Goal: Task Accomplishment & Management: Manage account settings

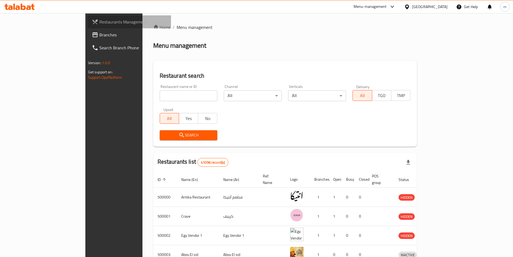
click at [99, 24] on span "Restaurants Management" at bounding box center [132, 22] width 67 height 6
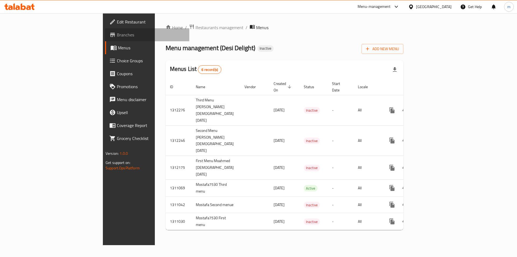
click at [105, 31] on link "Branches" at bounding box center [147, 34] width 84 height 13
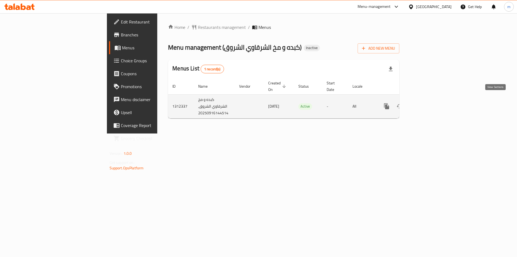
click at [429, 103] on icon "enhanced table" at bounding box center [425, 106] width 6 height 6
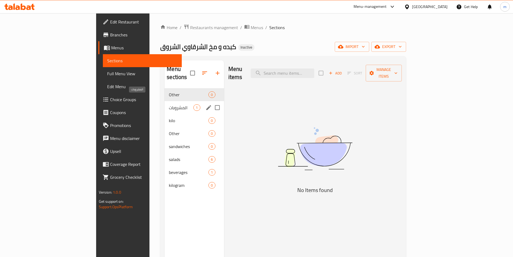
click at [169, 104] on span "المشروبات" at bounding box center [181, 107] width 25 height 6
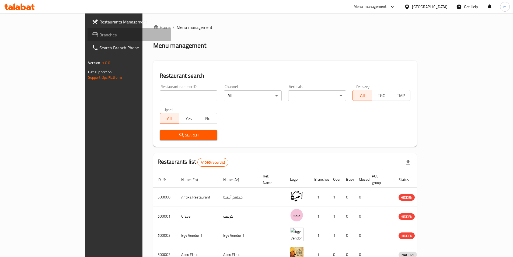
click at [99, 34] on span "Branches" at bounding box center [132, 35] width 67 height 6
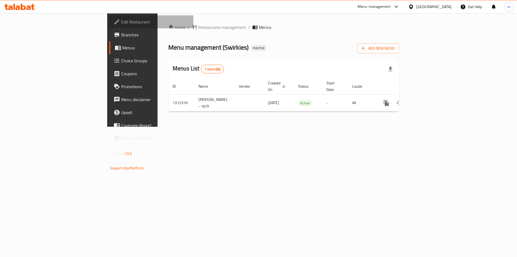
click at [121, 22] on span "Edit Restaurant" at bounding box center [155, 22] width 68 height 6
click at [395, 49] on span "Add New Menu" at bounding box center [378, 48] width 33 height 7
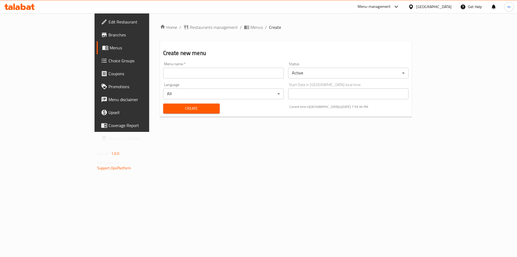
click at [160, 39] on div "Home / Restaurants management / Menus / Create Create new menu Menu name   * Me…" at bounding box center [286, 72] width 252 height 97
click at [163, 72] on input "text" at bounding box center [223, 73] width 121 height 11
click at [163, 75] on input "mohamed islam 7581 15/9/2025" at bounding box center [223, 73] width 121 height 11
click at [169, 72] on input "mohamed islam 7581 15/9/2025" at bounding box center [223, 73] width 121 height 11
click at [163, 74] on input "mohamed islam 7581 15/9/2025" at bounding box center [223, 73] width 121 height 11
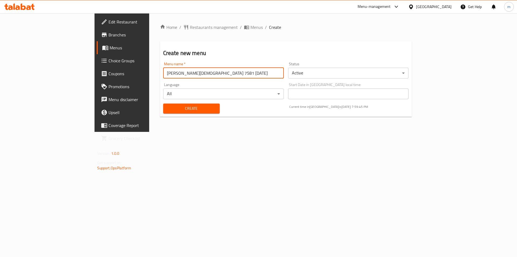
click at [163, 72] on input "mohamed islam 7581 15/9/2025" at bounding box center [223, 73] width 121 height 11
type input "[PERSON_NAME][DEMOGRAPHIC_DATA] 7581 [DATE]"
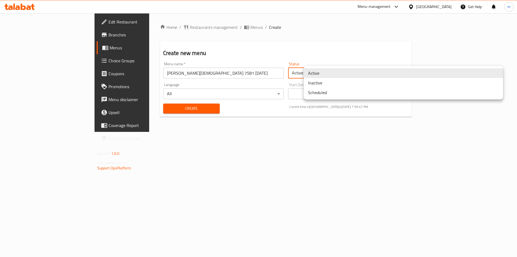
click at [336, 75] on body "​ Menu-management Egypt Get Help m Edit Restaurant Branches Menus Choice Groups…" at bounding box center [258, 134] width 517 height 243
drag, startPoint x: 268, startPoint y: 120, endPoint x: 205, endPoint y: 124, distance: 63.4
click at [258, 123] on div at bounding box center [258, 128] width 517 height 257
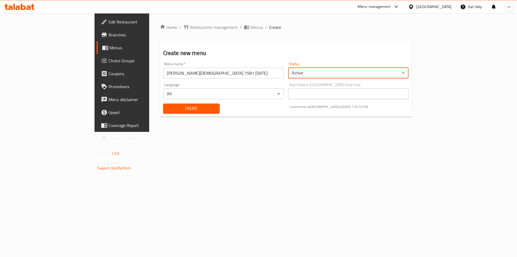
click at [326, 75] on body "​ Menu-management Egypt Get Help m Edit Restaurant Branches Menus Choice Groups…" at bounding box center [258, 134] width 517 height 243
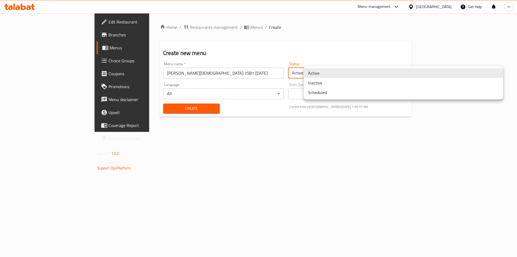
click at [181, 109] on div at bounding box center [258, 128] width 517 height 257
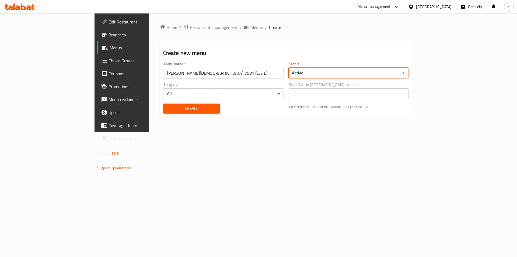
click at [167, 110] on span "Create" at bounding box center [191, 108] width 48 height 7
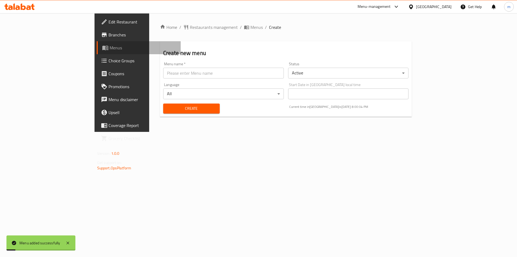
click at [97, 48] on link "Menus" at bounding box center [139, 47] width 84 height 13
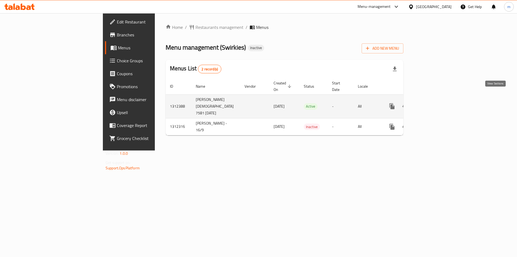
click at [434, 103] on icon "enhanced table" at bounding box center [431, 106] width 6 height 6
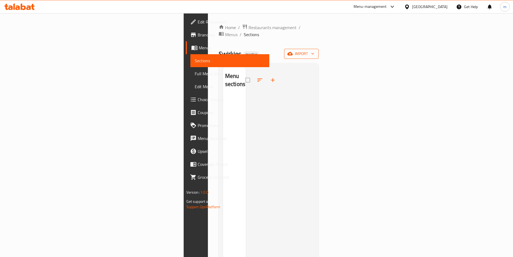
click at [314, 50] on span "import" at bounding box center [301, 53] width 26 height 7
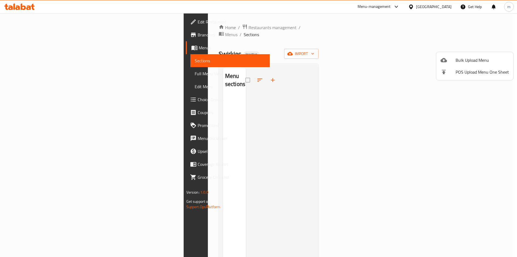
click at [28, 46] on div at bounding box center [258, 128] width 517 height 257
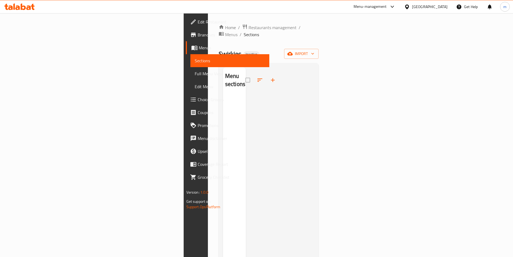
click at [199, 46] on span "Menus" at bounding box center [232, 47] width 66 height 6
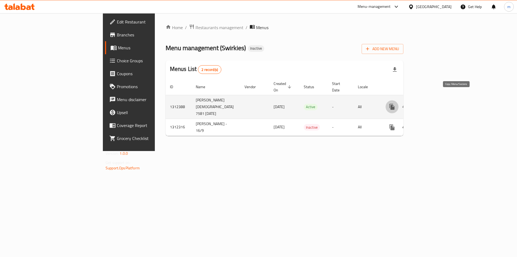
click at [398, 101] on button "more" at bounding box center [392, 106] width 13 height 13
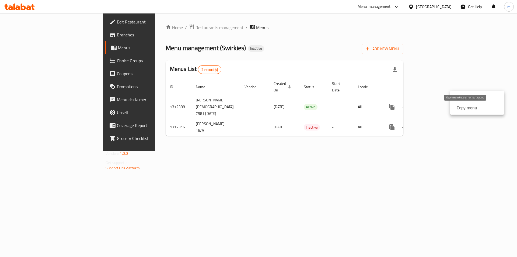
click at [461, 138] on div at bounding box center [258, 128] width 517 height 257
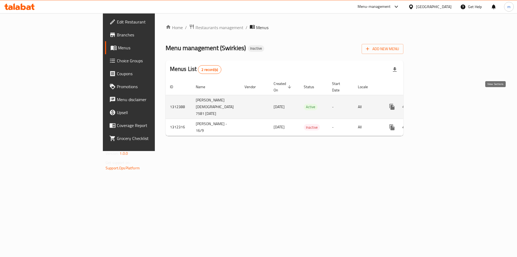
click at [433, 104] on icon "enhanced table" at bounding box center [430, 106] width 5 height 5
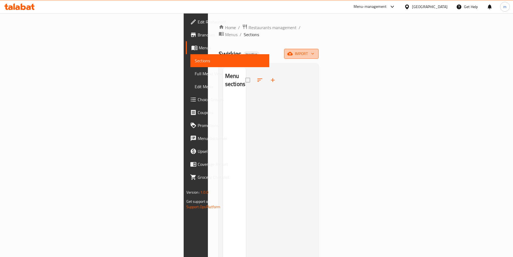
click at [314, 50] on span "import" at bounding box center [301, 53] width 26 height 7
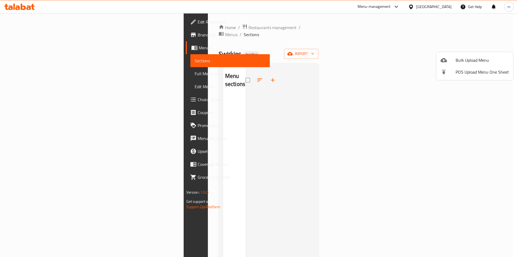
click at [488, 47] on div at bounding box center [258, 128] width 517 height 257
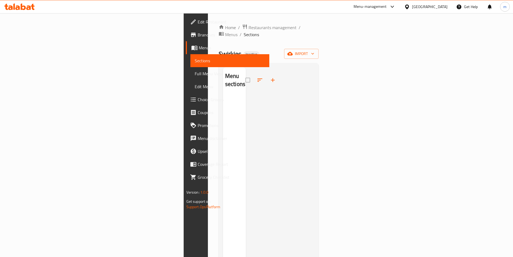
click at [199, 48] on span "Menus" at bounding box center [232, 47] width 66 height 6
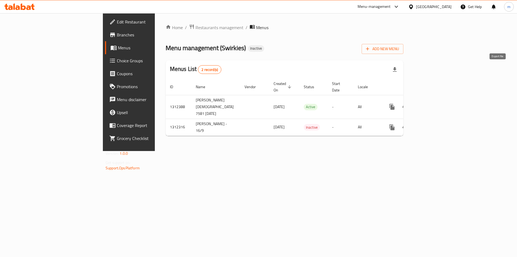
click at [398, 71] on icon "button" at bounding box center [394, 69] width 6 height 6
drag, startPoint x: 484, startPoint y: 27, endPoint x: 486, endPoint y: 30, distance: 3.8
click at [403, 27] on ol "Home / Restaurants management / Menus" at bounding box center [285, 27] width 238 height 7
click at [414, 148] on div "Home / Restaurants management / Menus Menu management ( Swirkies ) Inactive Add…" at bounding box center [284, 82] width 259 height 138
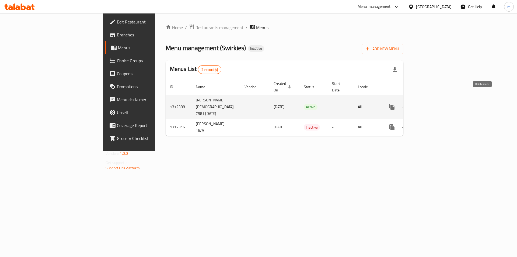
click at [421, 103] on icon "enhanced table" at bounding box center [418, 106] width 6 height 6
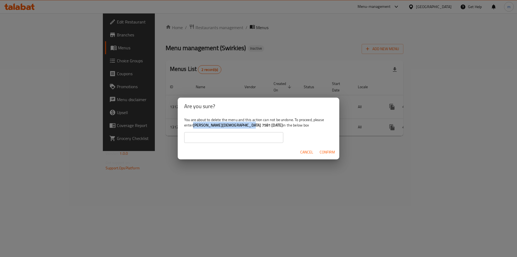
drag, startPoint x: 194, startPoint y: 125, endPoint x: 247, endPoint y: 126, distance: 53.1
click at [247, 126] on b "mohamed islam 7581 16/9/2025" at bounding box center [238, 124] width 90 height 7
copy b "mohamed islam 7581 16/9/2025"
click at [256, 139] on input "text" at bounding box center [233, 137] width 99 height 11
paste input "mohamed islam 7581 16/9/2025"
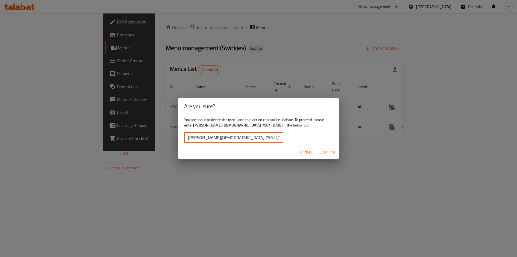
type input "mohamed islam 7581 16/9/2025"
click at [321, 153] on span "Confirm" at bounding box center [327, 152] width 15 height 7
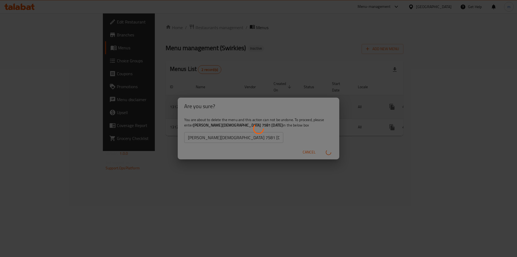
drag, startPoint x: 370, startPoint y: 149, endPoint x: 360, endPoint y: 146, distance: 10.0
click at [369, 149] on div "enhanced table" at bounding box center [258, 128] width 517 height 257
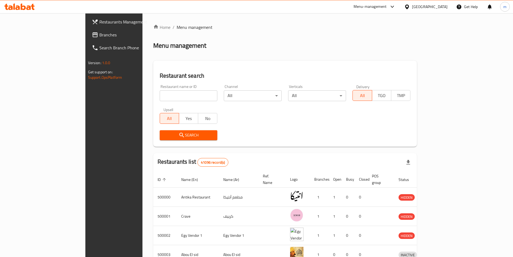
click at [99, 37] on span "Branches" at bounding box center [132, 35] width 67 height 6
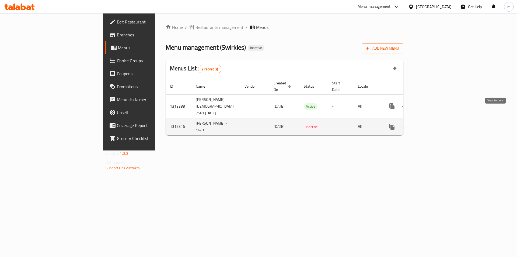
click at [434, 123] on icon "enhanced table" at bounding box center [431, 126] width 6 height 6
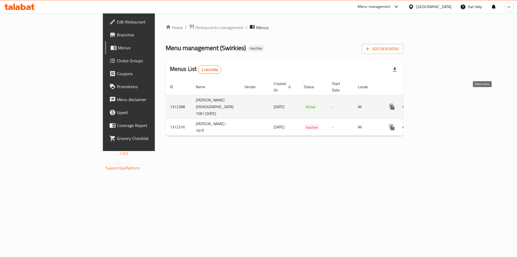
click at [421, 103] on icon "enhanced table" at bounding box center [418, 106] width 6 height 6
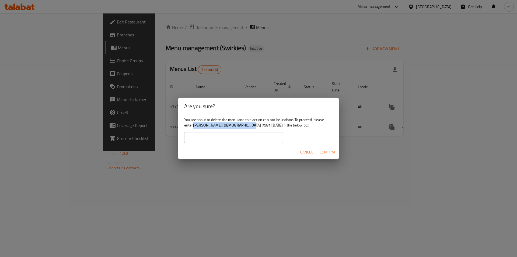
drag, startPoint x: 194, startPoint y: 126, endPoint x: 248, endPoint y: 125, distance: 53.3
click at [248, 125] on b "mohamed islam 7581 16/9/2025" at bounding box center [238, 124] width 90 height 7
copy b "mohamed islam 7581 16/9/2025"
click at [248, 134] on input "text" at bounding box center [233, 137] width 99 height 11
paste input "mohamed islam 7581 16/9/2025"
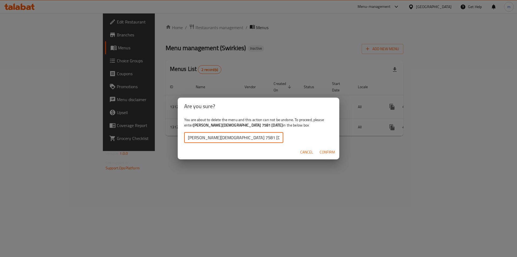
type input "mohamed islam 7581 16/9/2025"
click at [324, 154] on span "Confirm" at bounding box center [327, 152] width 15 height 7
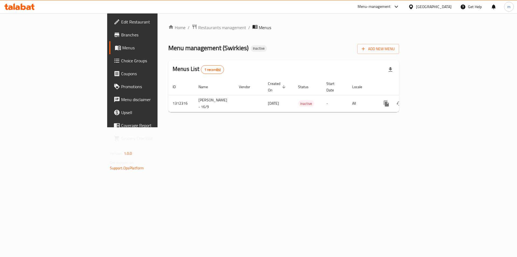
click at [121, 35] on span "Branches" at bounding box center [155, 35] width 68 height 6
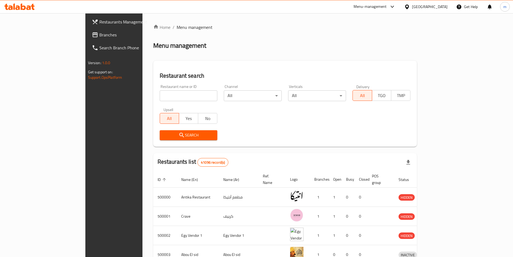
click at [444, 8] on div "[GEOGRAPHIC_DATA]" at bounding box center [430, 7] width 36 height 6
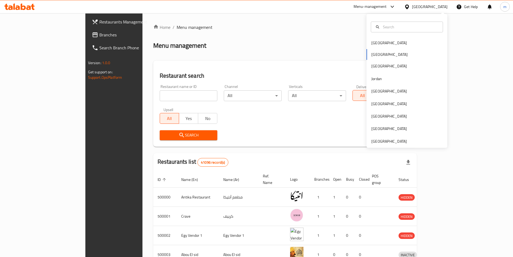
click at [380, 56] on div "[GEOGRAPHIC_DATA] [GEOGRAPHIC_DATA] [GEOGRAPHIC_DATA] [GEOGRAPHIC_DATA] [GEOGRA…" at bounding box center [406, 92] width 81 height 111
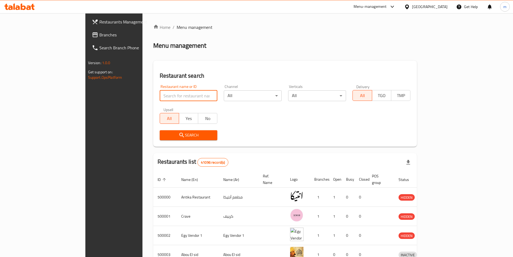
drag, startPoint x: 145, startPoint y: 95, endPoint x: 123, endPoint y: 100, distance: 22.3
click at [160, 100] on input "search" at bounding box center [189, 95] width 58 height 11
click at [255, 58] on div "Home / Menu management Menu management Restaurant search Restaurant name or ID …" at bounding box center [285, 210] width 264 height 373
click at [99, 33] on span "Branches" at bounding box center [132, 35] width 67 height 6
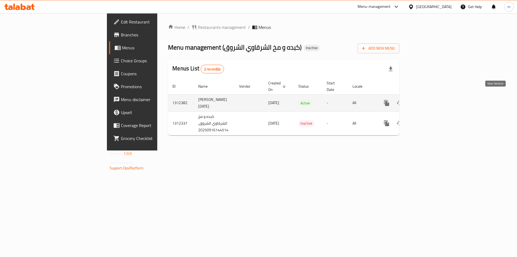
click at [429, 100] on icon "enhanced table" at bounding box center [425, 103] width 6 height 6
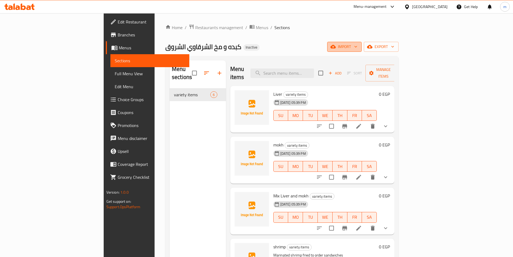
click at [357, 50] on span "import" at bounding box center [344, 46] width 26 height 7
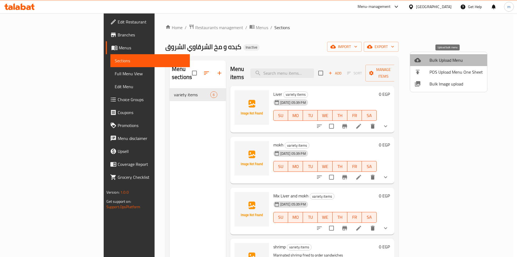
click at [449, 58] on span "Bulk Upload Menu" at bounding box center [455, 60] width 53 height 6
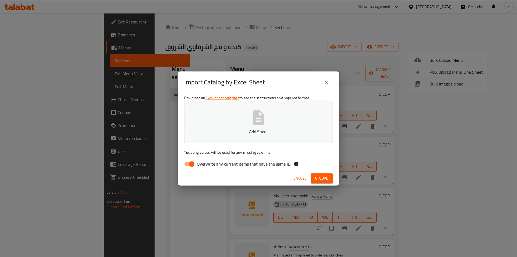
click at [187, 169] on input "Overwrite any current items that have the same ID." at bounding box center [191, 164] width 31 height 10
checkbox input "false"
click at [232, 130] on p "Add Sheet" at bounding box center [259, 131] width 132 height 6
click at [320, 177] on span "Upload" at bounding box center [321, 178] width 13 height 7
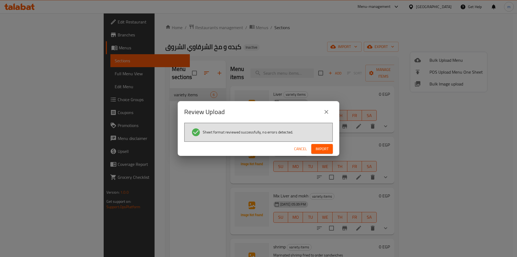
click at [327, 149] on span "Import" at bounding box center [322, 148] width 13 height 7
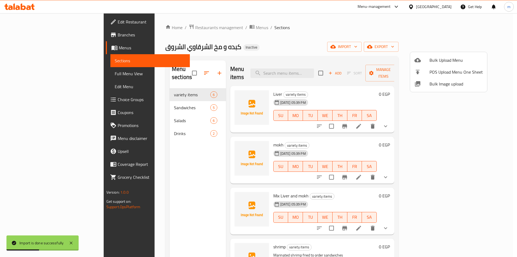
click at [186, 102] on div at bounding box center [258, 128] width 517 height 257
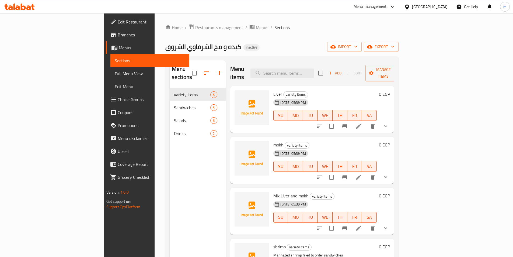
drag, startPoint x: 28, startPoint y: 76, endPoint x: 68, endPoint y: 100, distance: 46.4
click at [115, 76] on span "Full Menu View" at bounding box center [150, 73] width 70 height 6
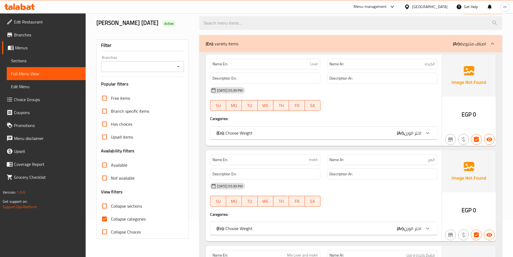
scroll to position [108, 0]
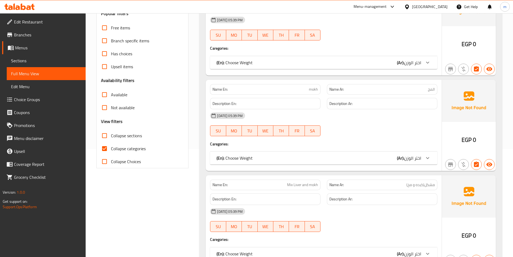
click at [134, 146] on span "Collapse categories" at bounding box center [128, 148] width 35 height 6
click at [111, 146] on input "Collapse categories" at bounding box center [104, 148] width 13 height 13
checkbox input "false"
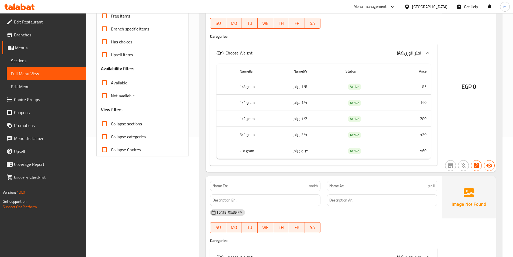
scroll to position [81, 0]
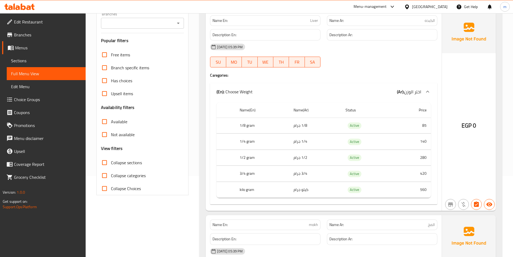
drag, startPoint x: 130, startPoint y: 82, endPoint x: 130, endPoint y: 86, distance: 4.6
click at [130, 81] on span "Has choices" at bounding box center [121, 80] width 21 height 6
click at [111, 81] on input "Has choices" at bounding box center [104, 80] width 13 height 13
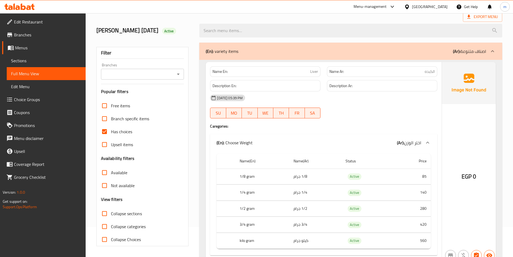
scroll to position [0, 0]
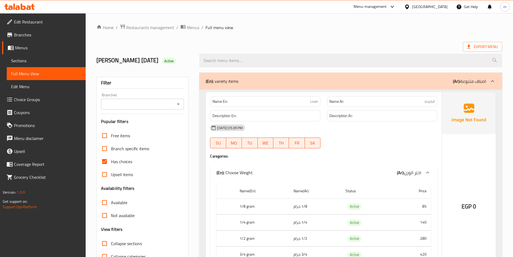
click at [153, 162] on div "Has choices" at bounding box center [142, 161] width 83 height 13
click at [113, 161] on span "Has choices" at bounding box center [121, 161] width 21 height 6
click at [111, 161] on input "Has choices" at bounding box center [104, 161] width 13 height 13
checkbox input "false"
click at [44, 57] on link "Sections" at bounding box center [46, 60] width 79 height 13
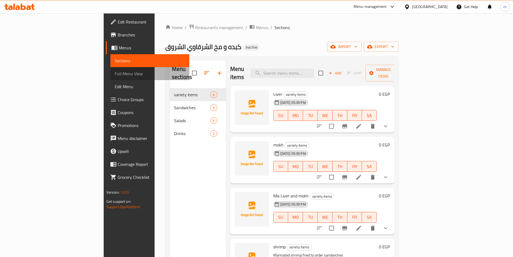
click at [110, 69] on link "Full Menu View" at bounding box center [149, 73] width 79 height 13
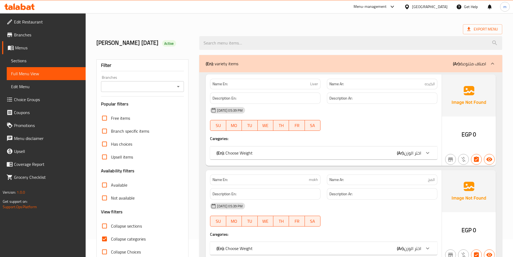
scroll to position [27, 0]
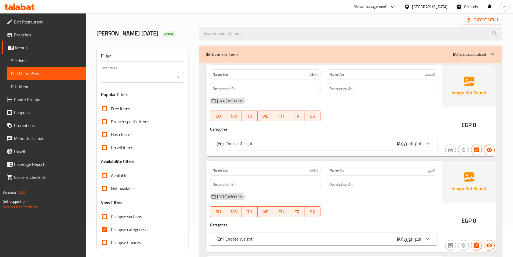
drag, startPoint x: 109, startPoint y: 227, endPoint x: 133, endPoint y: 208, distance: 30.1
click at [109, 227] on input "Collapse categories" at bounding box center [104, 229] width 13 height 13
checkbox input "false"
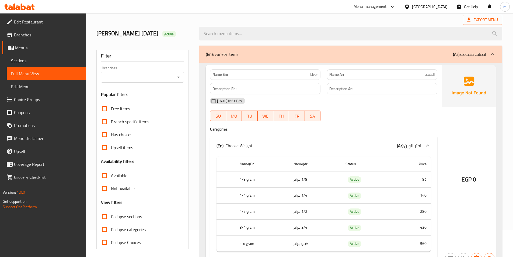
click at [116, 216] on span "Collapse sections" at bounding box center [126, 216] width 31 height 6
click at [111, 216] on input "Collapse sections" at bounding box center [104, 216] width 13 height 13
checkbox input "true"
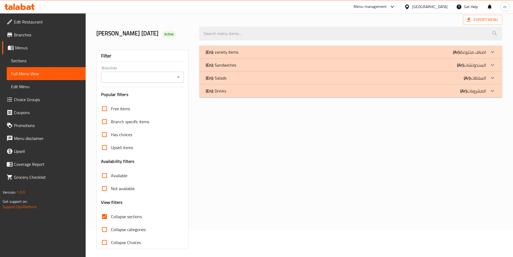
click at [490, 64] on icon at bounding box center [492, 65] width 6 height 6
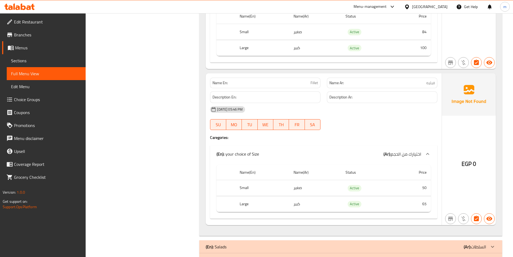
scroll to position [685, 0]
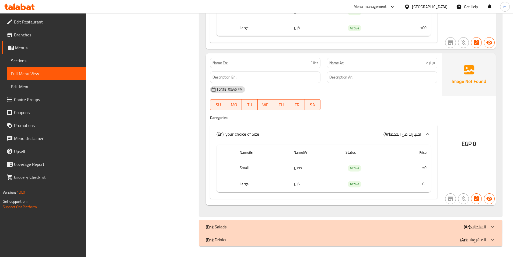
click at [489, 230] on div at bounding box center [492, 226] width 13 height 13
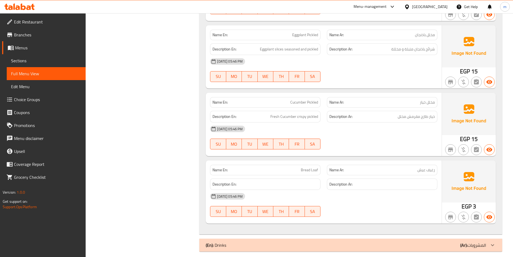
scroll to position [1107, 0]
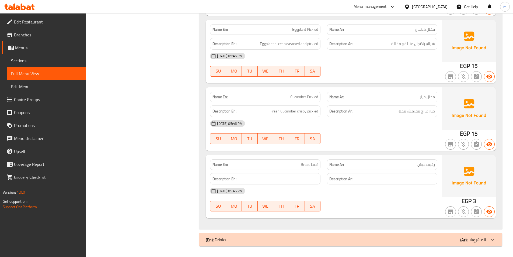
click at [486, 236] on p "(Ar): المشروبات" at bounding box center [473, 239] width 26 height 6
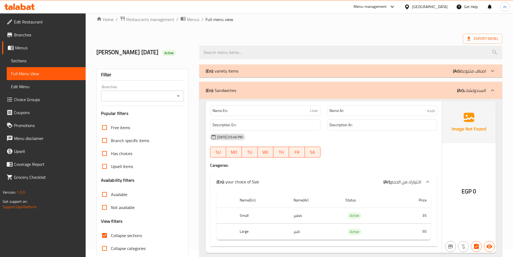
scroll to position [0, 0]
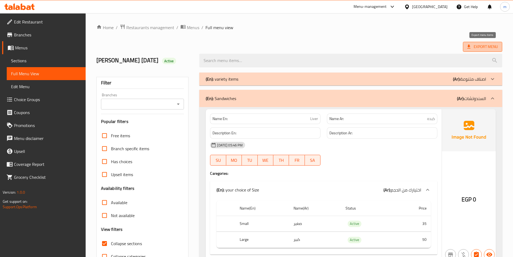
click at [488, 47] on span "Export Menu" at bounding box center [482, 46] width 31 height 7
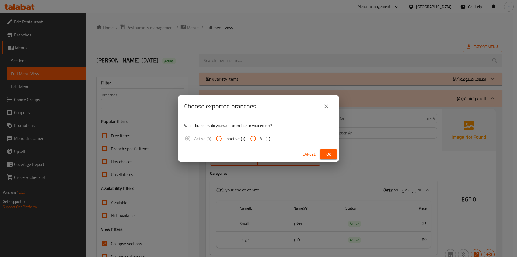
click at [253, 140] on input "All (1)" at bounding box center [253, 138] width 13 height 13
radio input "true"
click at [324, 151] on button "Ok" at bounding box center [328, 154] width 17 height 10
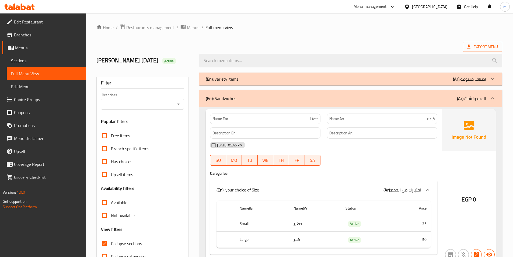
click at [270, 10] on div "Menu-management [GEOGRAPHIC_DATA] Get Help m" at bounding box center [256, 6] width 513 height 13
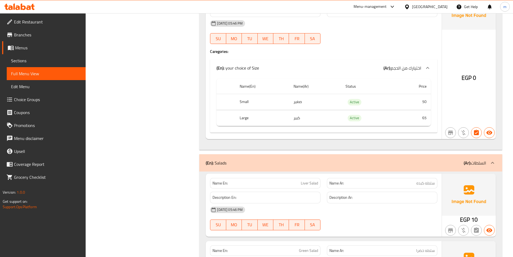
scroll to position [673, 0]
